Goal: Task Accomplishment & Management: Use online tool/utility

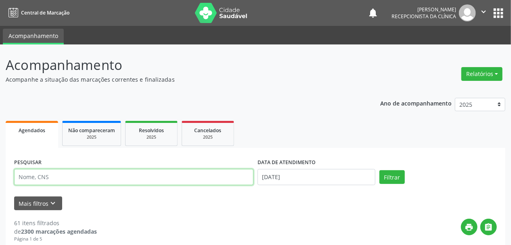
click at [55, 178] on input "text" at bounding box center [134, 177] width 240 height 16
type input "EDVANIA"
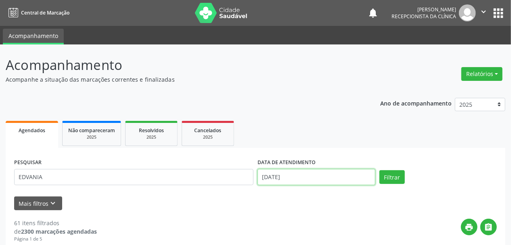
click at [279, 175] on input "[DATE]" at bounding box center [317, 177] width 118 height 16
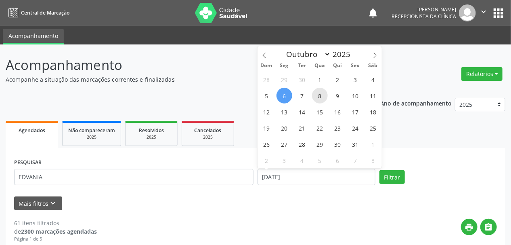
click at [321, 92] on span "8" at bounding box center [320, 96] width 16 height 16
type input "08/10/2025"
click at [322, 95] on span "8" at bounding box center [320, 96] width 16 height 16
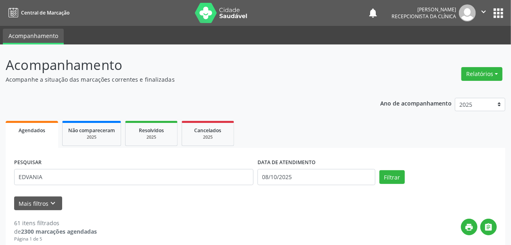
click at [383, 174] on button "Filtrar" at bounding box center [392, 177] width 25 height 14
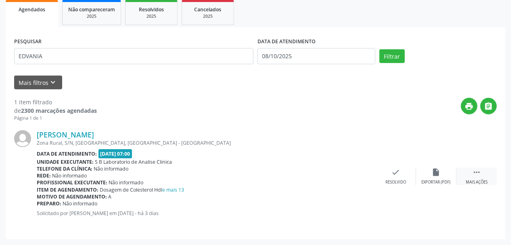
click at [477, 177] on div " Mais ações" at bounding box center [477, 176] width 40 height 17
click at [351, 176] on div "print Imprimir" at bounding box center [356, 176] width 40 height 17
